Goal: Navigation & Orientation: Understand site structure

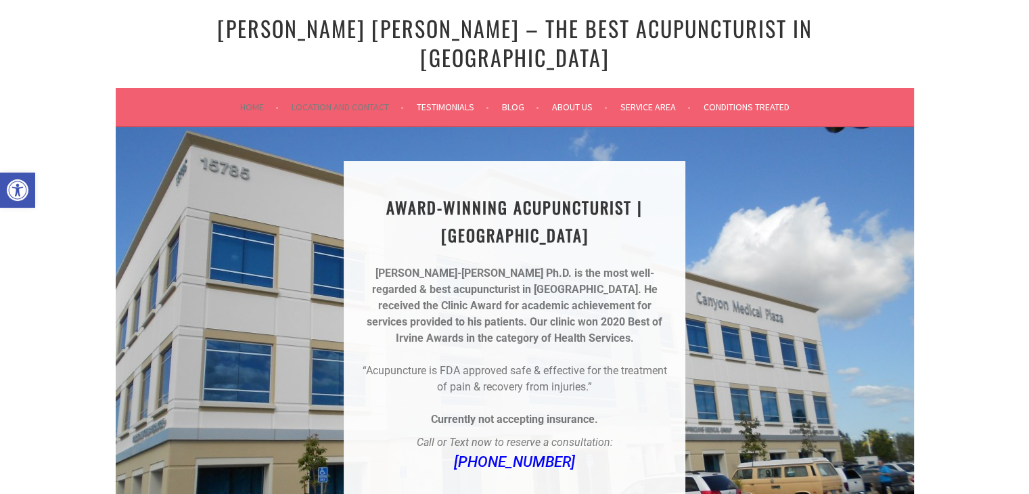
click at [365, 95] on li "Location and Contact" at bounding box center [353, 107] width 123 height 32
click at [336, 99] on link "Location and Contact" at bounding box center [348, 107] width 112 height 16
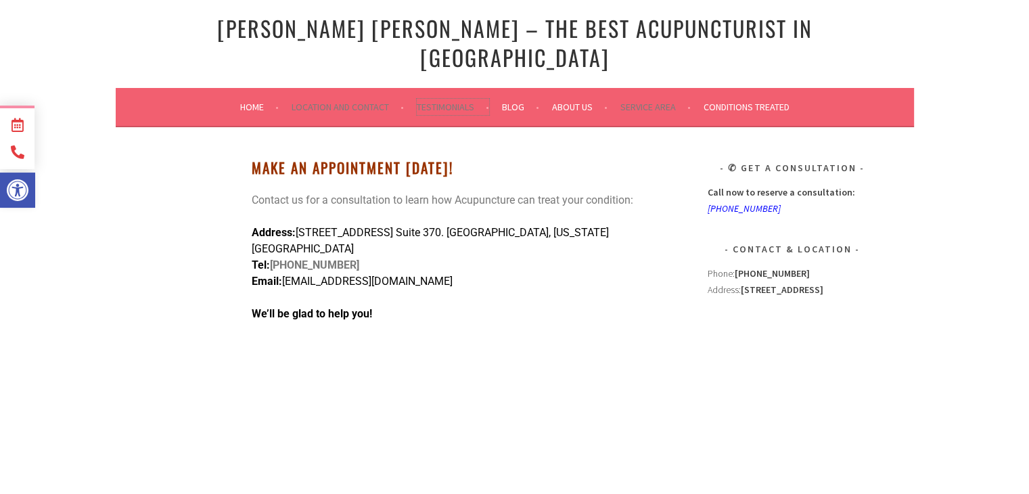
click at [447, 99] on link "Testimonials" at bounding box center [453, 107] width 72 height 16
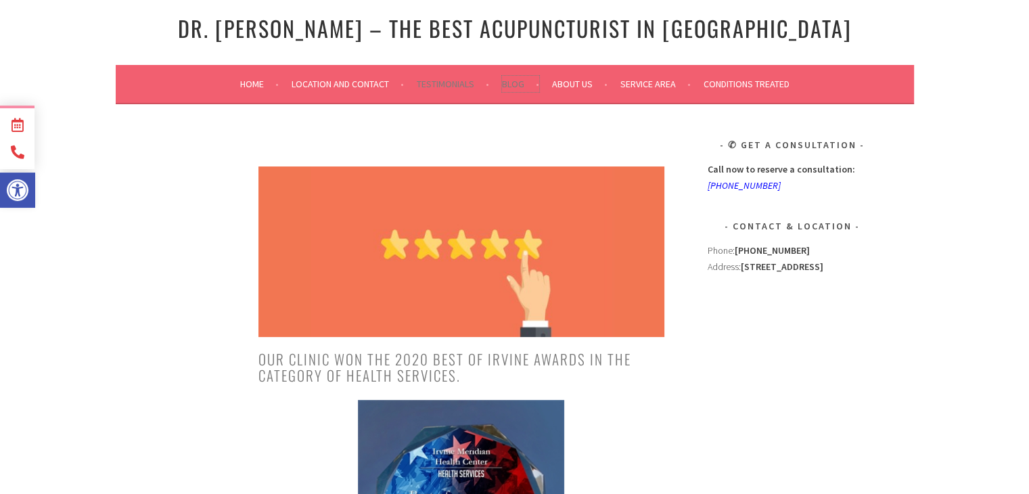
click at [506, 90] on link "Blog" at bounding box center [520, 84] width 37 height 16
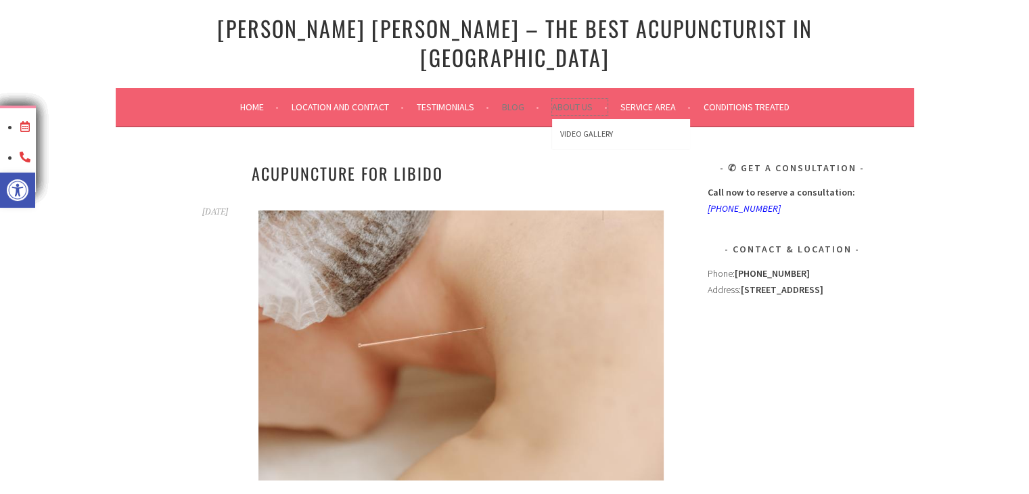
click at [582, 99] on link "About Us" at bounding box center [579, 107] width 55 height 16
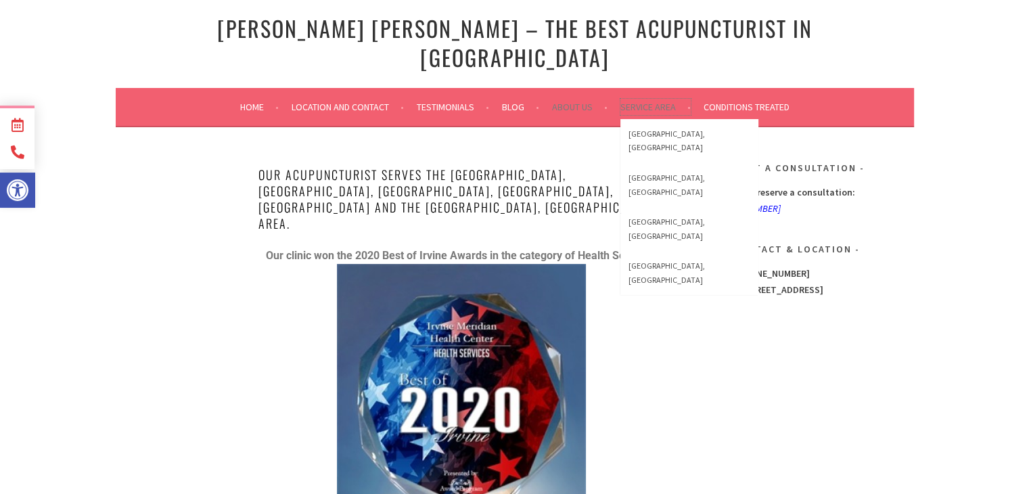
click at [645, 99] on link "Service Area" at bounding box center [655, 107] width 70 height 16
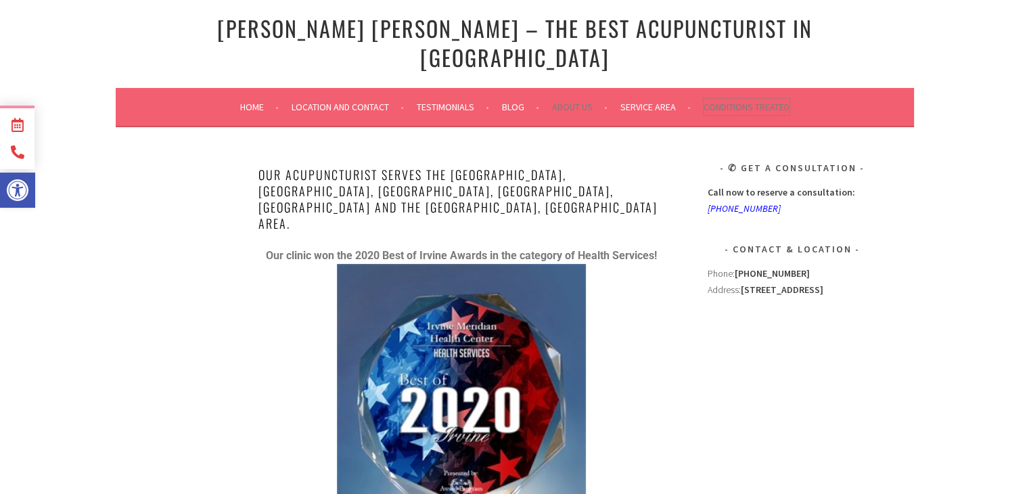
click at [760, 99] on link "Conditions Treated" at bounding box center [746, 107] width 86 height 16
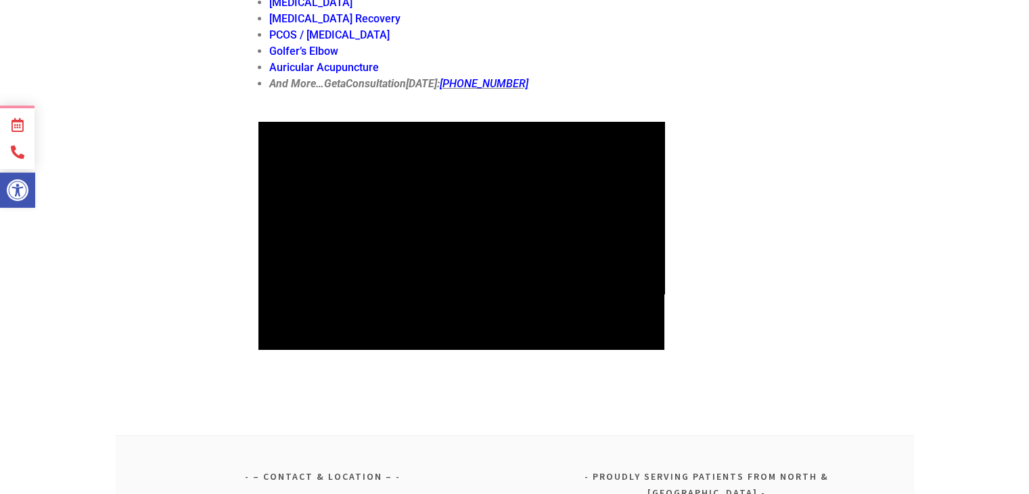
scroll to position [5073, 0]
